Goal: Task Accomplishment & Management: Complete application form

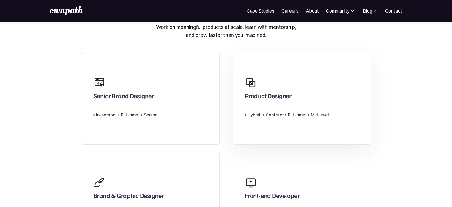
scroll to position [2, 0]
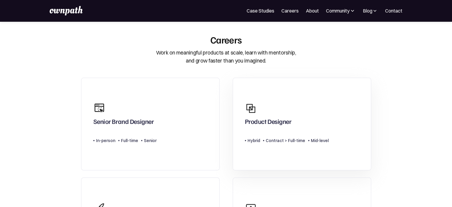
click at [278, 108] on div "Product Designer" at bounding box center [287, 113] width 84 height 29
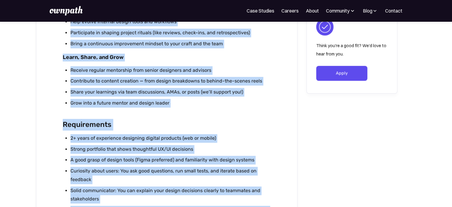
scroll to position [544, 0]
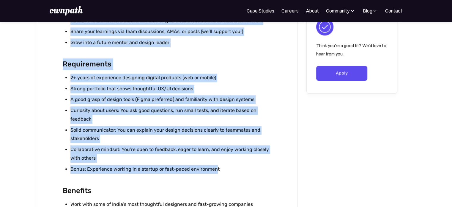
drag, startPoint x: 63, startPoint y: 46, endPoint x: 216, endPoint y: 169, distance: 196.0
copy div "ownpath Studios is our consulting arm that partners with startups and enterpris…"
click at [255, 87] on li "Strong portfolio that shows thoughtful UX/UI decisions" at bounding box center [170, 88] width 200 height 9
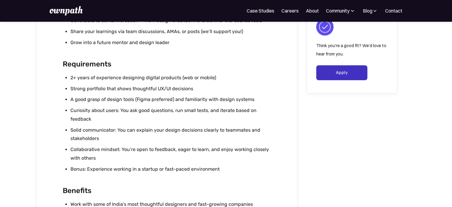
click at [357, 71] on link "Apply" at bounding box center [341, 72] width 51 height 15
